Goal: Task Accomplishment & Management: Manage account settings

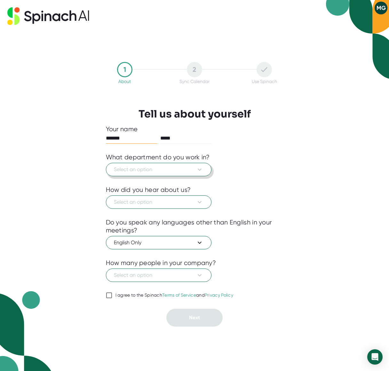
click at [198, 169] on icon at bounding box center [200, 170] width 8 height 8
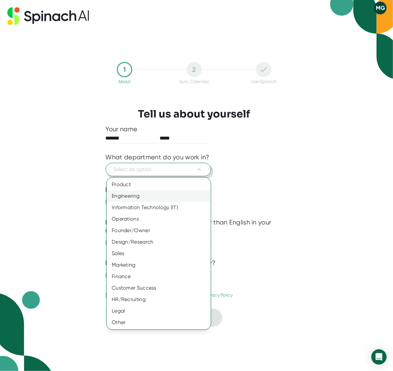
click at [133, 196] on div "Engineering" at bounding box center [159, 196] width 104 height 12
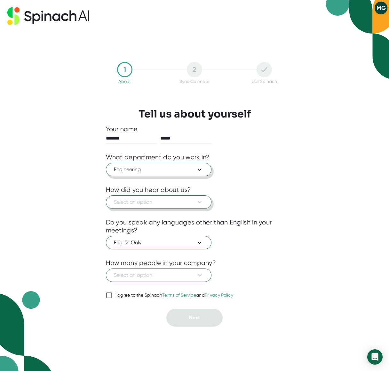
click at [142, 202] on span "Select an option" at bounding box center [158, 202] width 89 height 8
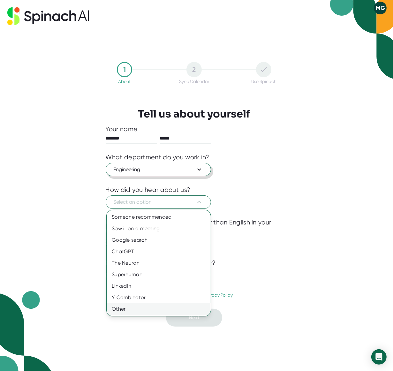
click at [128, 310] on div "Other" at bounding box center [159, 310] width 104 height 12
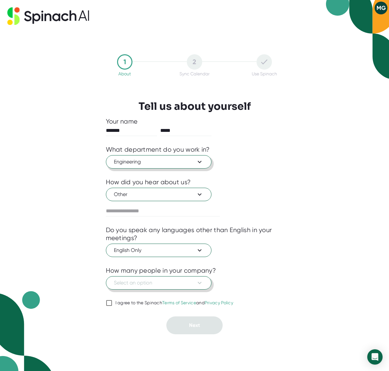
click at [197, 283] on icon at bounding box center [200, 283] width 8 height 8
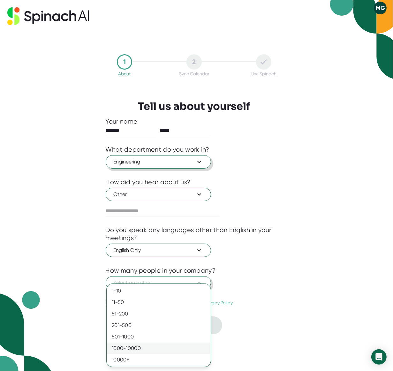
click at [135, 310] on div "1000-10000" at bounding box center [159, 349] width 104 height 12
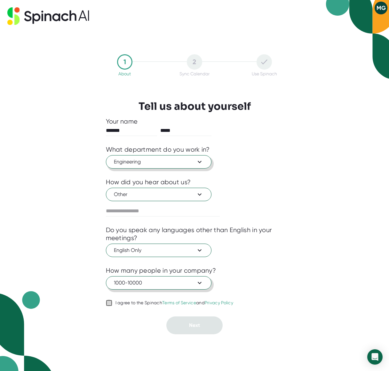
click at [107, 304] on input "I agree to the Spinach Terms of Service and Privacy Policy" at bounding box center [109, 303] width 6 height 8
checkbox input "true"
click at [195, 310] on span "Next" at bounding box center [194, 325] width 11 height 6
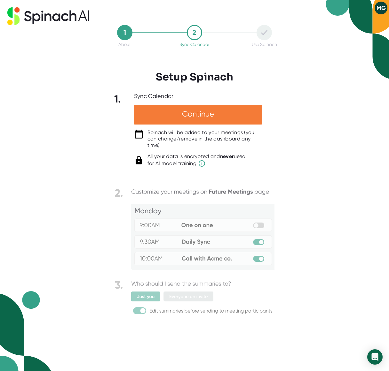
click at [166, 114] on div "Continue" at bounding box center [198, 115] width 128 height 20
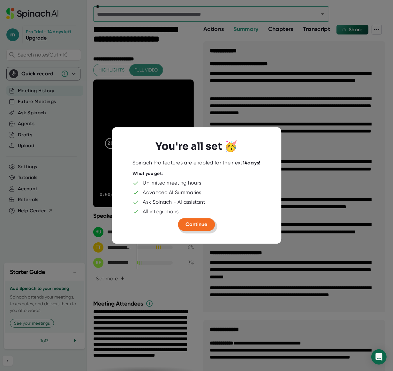
click at [199, 224] on span "Continue" at bounding box center [197, 224] width 22 height 6
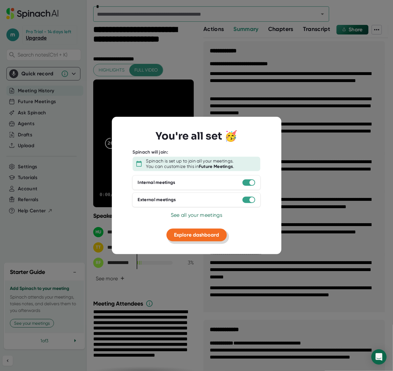
click at [201, 236] on span "Explore dashboard" at bounding box center [196, 235] width 45 height 6
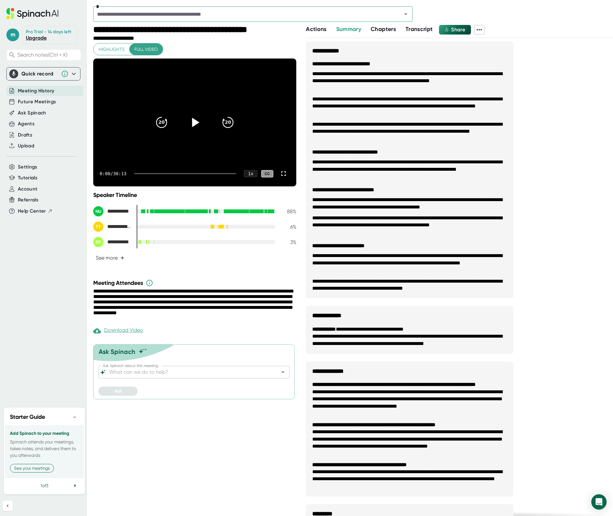
click at [195, 124] on icon at bounding box center [195, 122] width 7 height 9
click at [139, 173] on div at bounding box center [185, 173] width 102 height 1
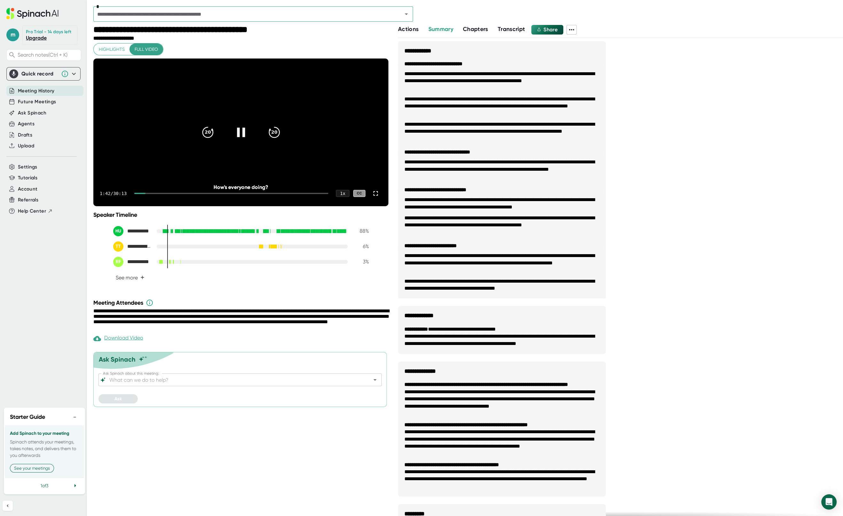
click at [151, 194] on div at bounding box center [231, 193] width 194 height 1
click at [157, 194] on div at bounding box center [231, 193] width 194 height 1
click at [163, 194] on div at bounding box center [231, 193] width 194 height 1
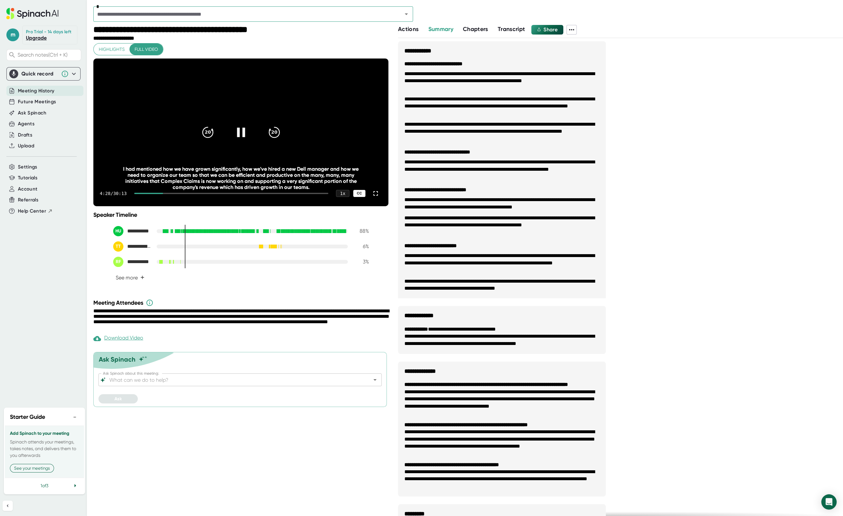
click at [360, 197] on div "CC" at bounding box center [359, 193] width 12 height 7
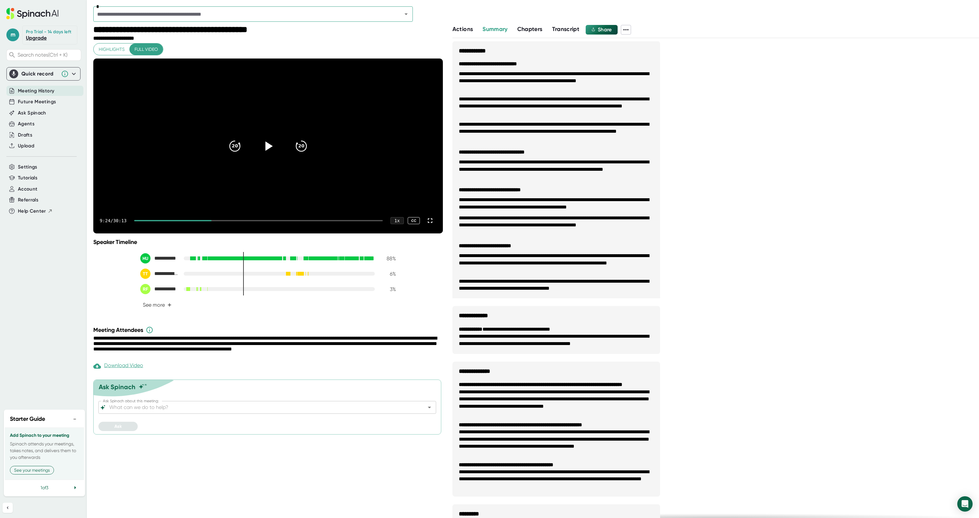
click at [268, 150] on icon at bounding box center [268, 145] width 7 height 9
click at [432, 224] on icon at bounding box center [430, 221] width 8 height 8
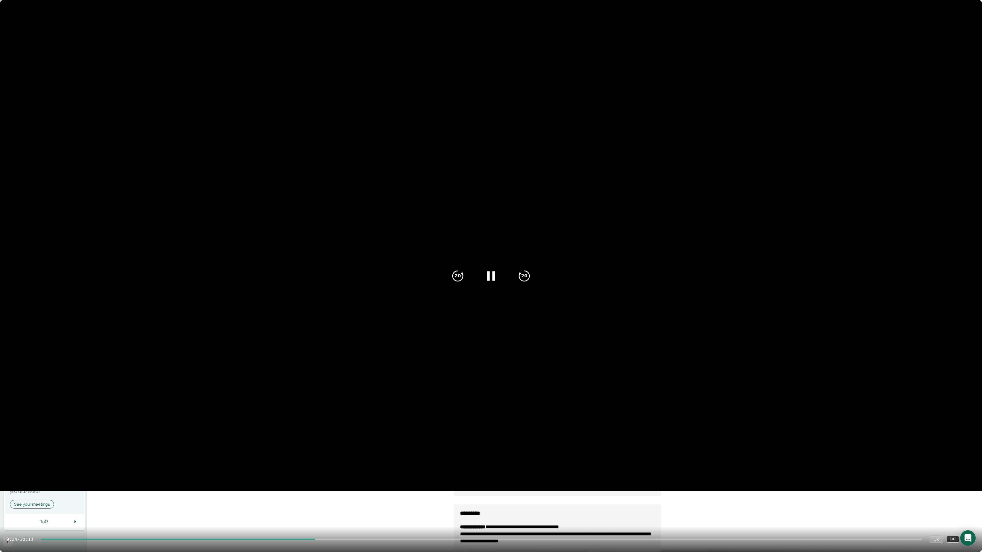
click at [311, 310] on div at bounding box center [178, 539] width 274 height 1
click at [490, 276] on icon at bounding box center [491, 276] width 16 height 16
click at [490, 273] on icon at bounding box center [491, 275] width 7 height 9
click at [456, 275] on icon "20" at bounding box center [458, 276] width 16 height 16
click at [611, 310] on icon at bounding box center [969, 539] width 4 height 4
